Goal: Entertainment & Leisure: Consume media (video, audio)

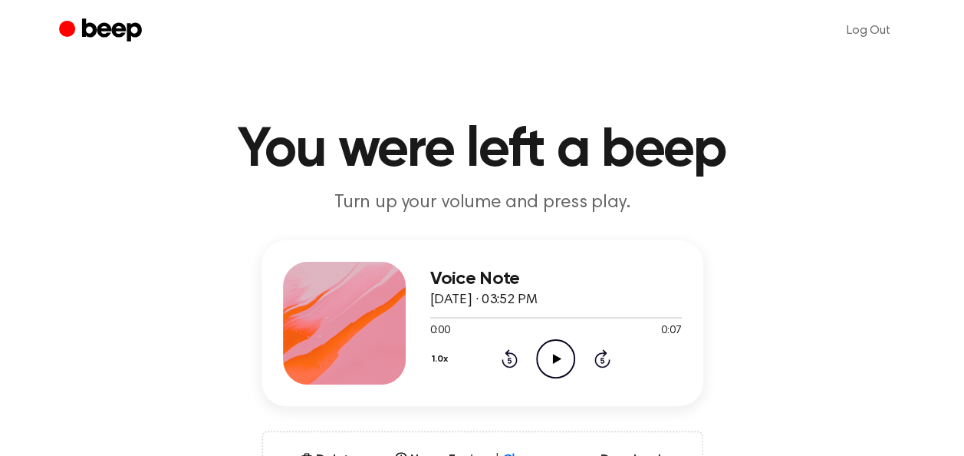
click at [548, 364] on icon "Play Audio" at bounding box center [555, 358] width 39 height 39
click at [554, 362] on icon "Play Audio" at bounding box center [555, 358] width 39 height 39
click at [553, 368] on icon "Play Audio" at bounding box center [555, 358] width 39 height 39
click at [555, 364] on icon "Play Audio" at bounding box center [555, 358] width 39 height 39
click at [552, 367] on icon "Play Audio" at bounding box center [555, 358] width 39 height 39
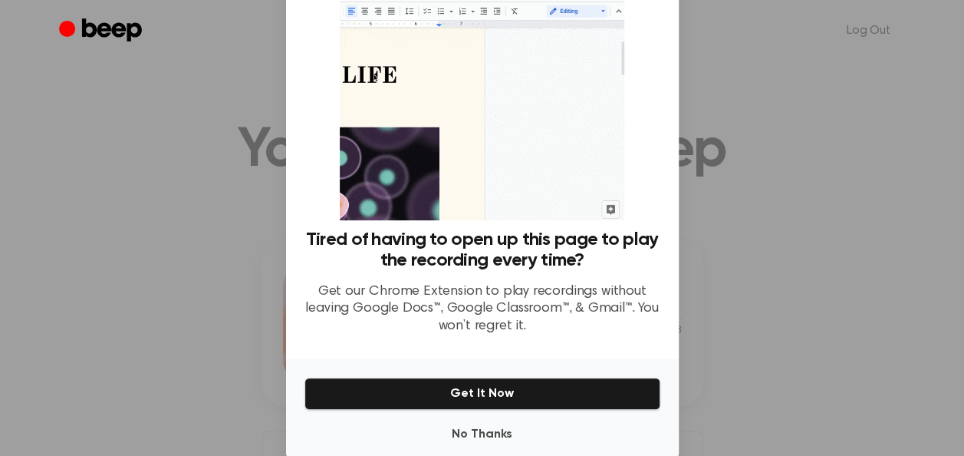
scroll to position [97, 0]
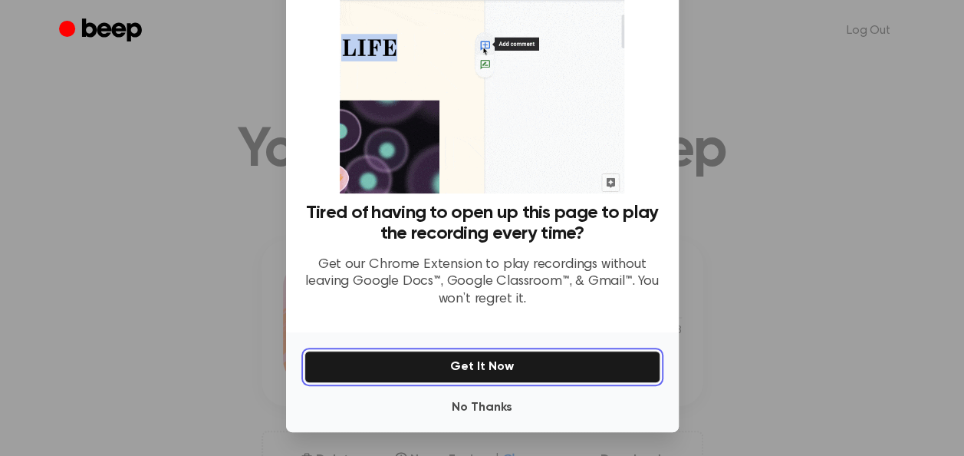
click at [506, 373] on button "Get It Now" at bounding box center [483, 367] width 356 height 32
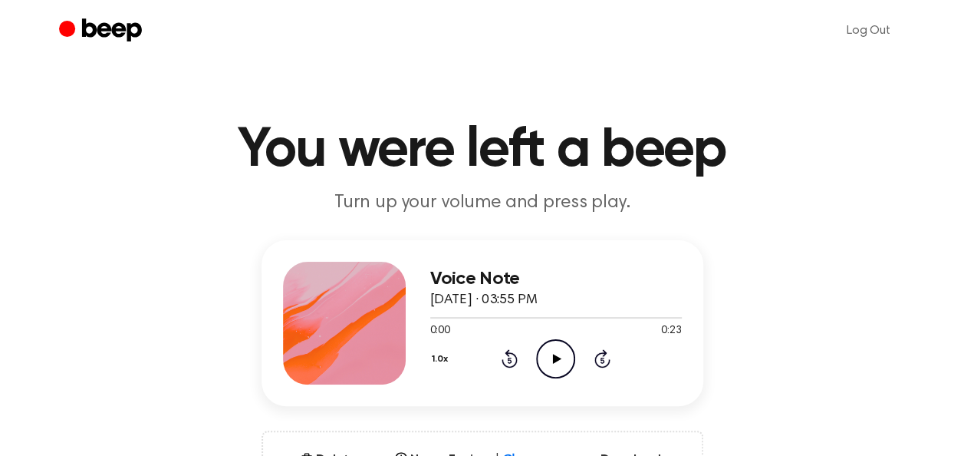
click at [548, 361] on icon "Play Audio" at bounding box center [555, 358] width 39 height 39
click at [548, 361] on icon "Pause Audio" at bounding box center [555, 358] width 39 height 39
click at [548, 361] on icon "Play Audio" at bounding box center [555, 358] width 39 height 39
click at [560, 361] on icon "Play Audio" at bounding box center [555, 358] width 39 height 39
click at [552, 362] on icon "Play Audio" at bounding box center [555, 358] width 39 height 39
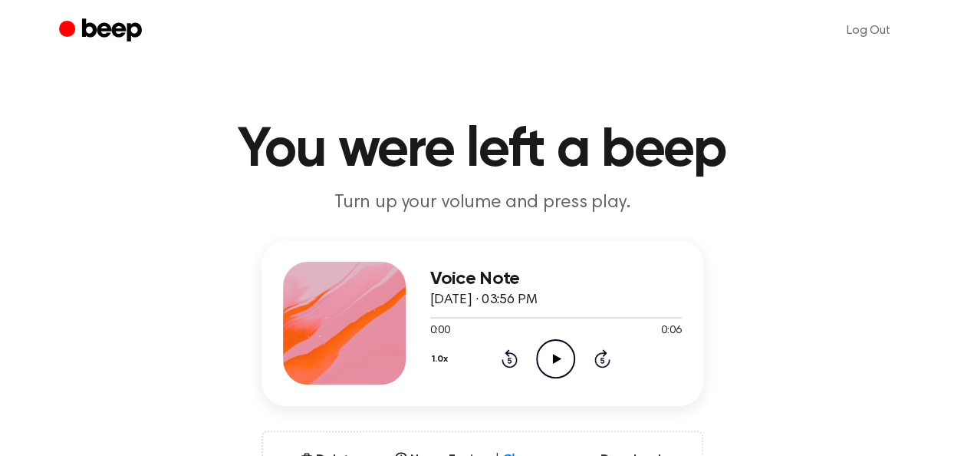
click at [558, 359] on icon at bounding box center [557, 359] width 8 height 10
click at [561, 359] on icon "Play Audio" at bounding box center [555, 358] width 39 height 39
click at [549, 357] on icon "Play Audio" at bounding box center [555, 358] width 39 height 39
click at [548, 368] on icon "Play Audio" at bounding box center [555, 358] width 39 height 39
click at [549, 354] on icon "Play Audio" at bounding box center [555, 358] width 39 height 39
